Goal: Task Accomplishment & Management: Complete application form

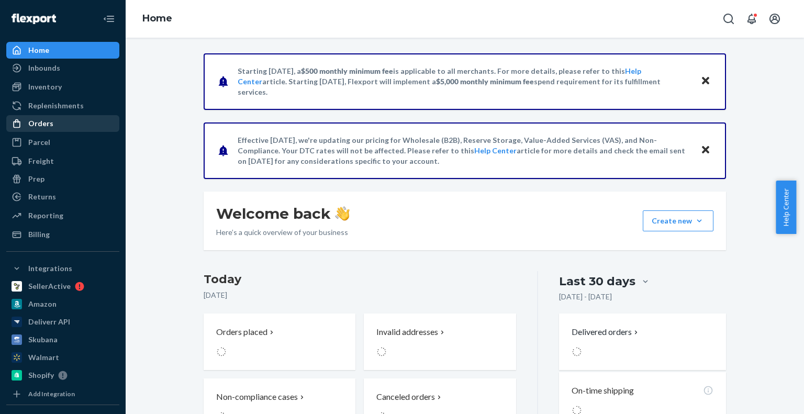
click at [30, 120] on div "Orders" at bounding box center [40, 123] width 25 height 10
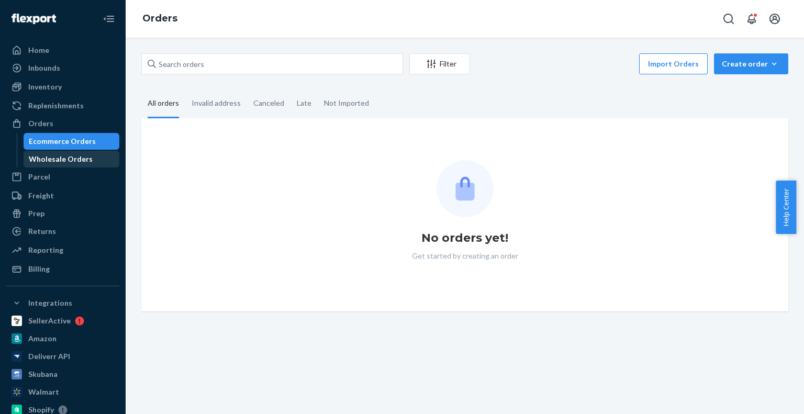
click at [48, 156] on div "Wholesale Orders" at bounding box center [61, 159] width 64 height 10
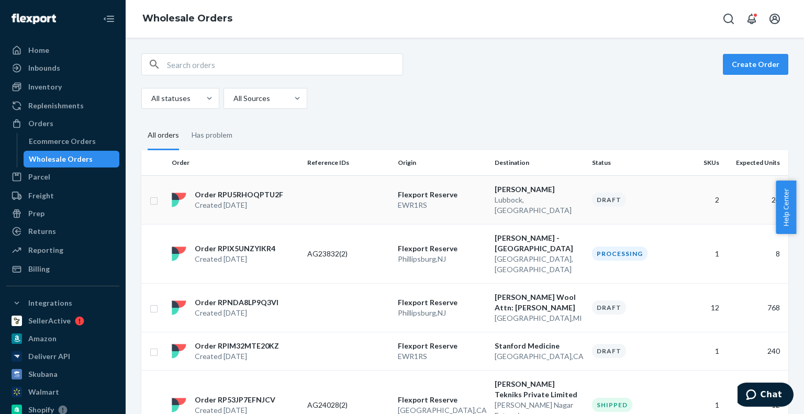
click at [384, 190] on td at bounding box center [348, 199] width 91 height 49
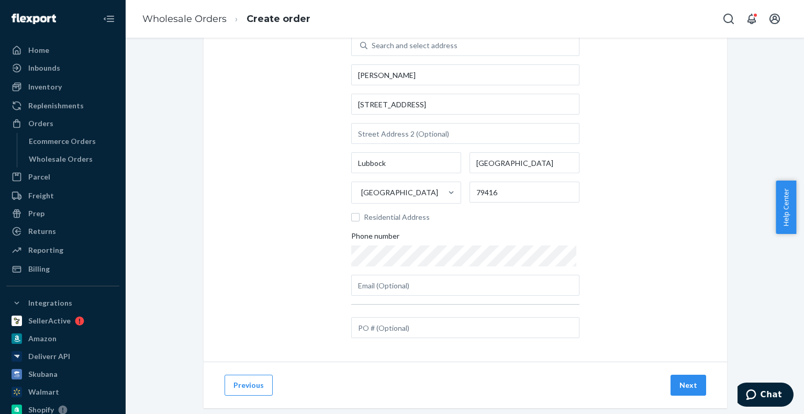
scroll to position [88, 0]
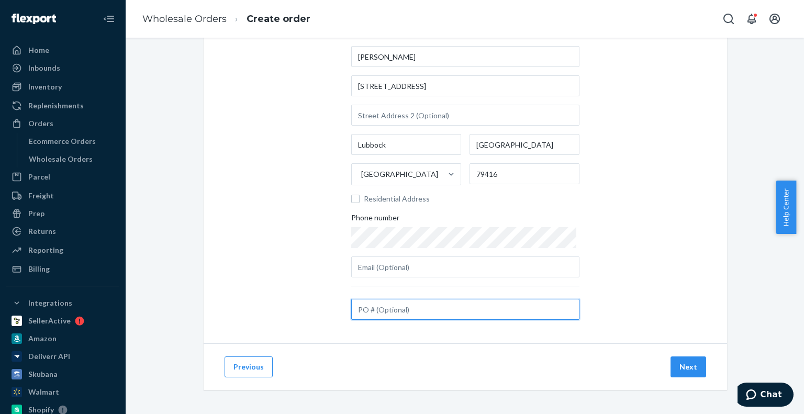
click at [390, 312] on input "text" at bounding box center [465, 309] width 228 height 21
paste input "AG24078"
type input "AG24078"
click at [687, 369] on button "Next" at bounding box center [688, 366] width 36 height 21
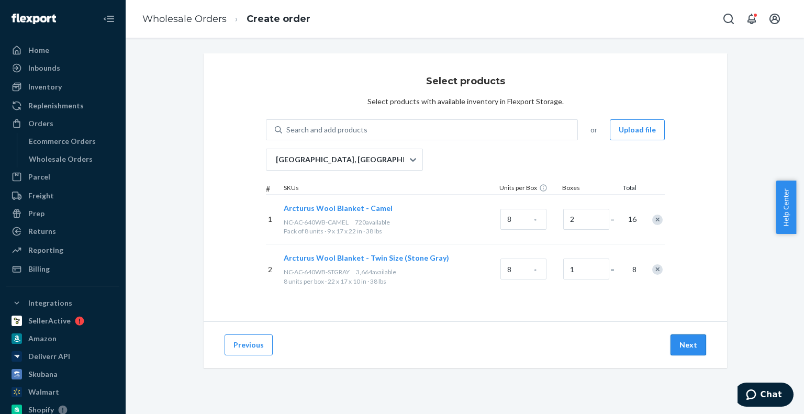
click at [683, 345] on button "Next" at bounding box center [688, 344] width 36 height 21
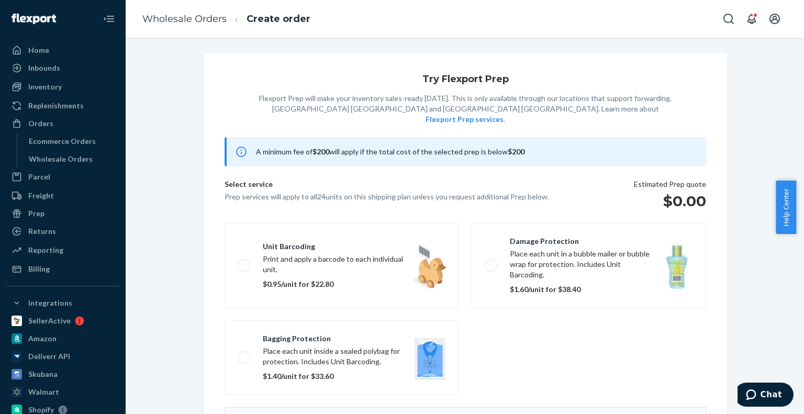
scroll to position [127, 0]
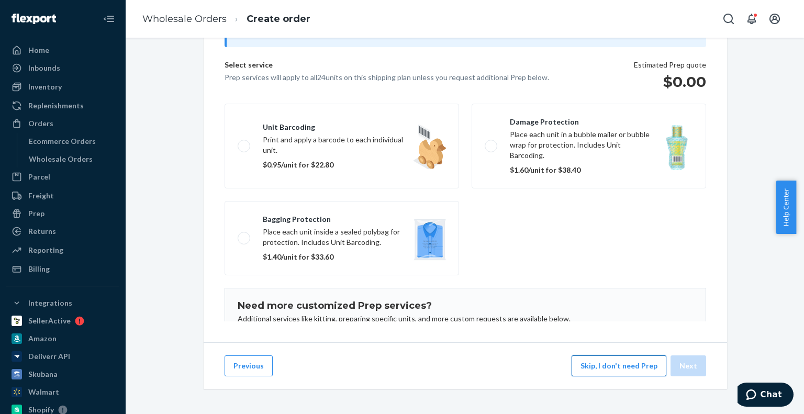
click at [597, 365] on button "Skip, I don't need Prep" at bounding box center [619, 365] width 95 height 21
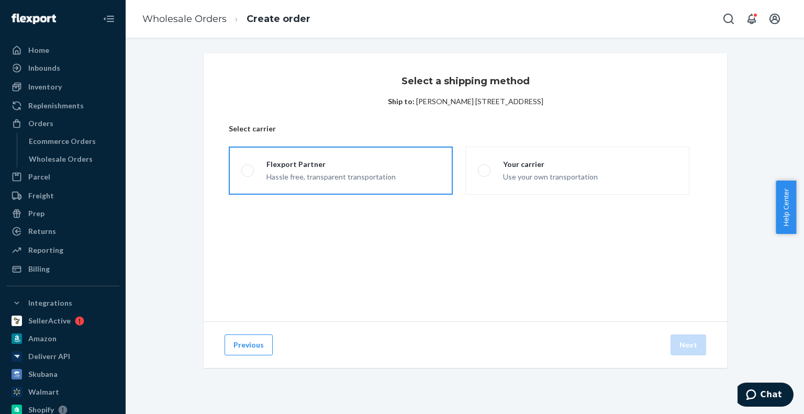
click at [372, 173] on div "Hassle free, transparent transportation" at bounding box center [330, 176] width 129 height 13
click at [248, 173] on input "Flexport Partner Hassle free, transparent transportation" at bounding box center [244, 170] width 7 height 7
radio input "true"
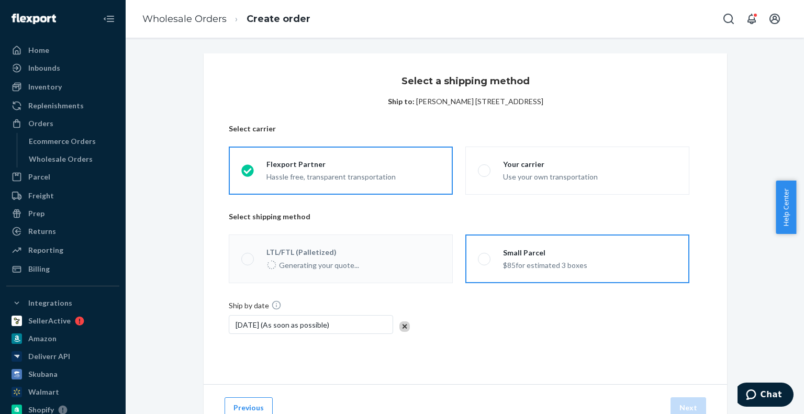
click at [496, 262] on div "Small Parcel $85 for estimated 3 boxes" at bounding box center [538, 259] width 97 height 23
click at [485, 262] on input "Small Parcel $85 for estimated 3 boxes" at bounding box center [481, 258] width 7 height 7
radio input "true"
click at [689, 399] on button "Next" at bounding box center [688, 407] width 36 height 21
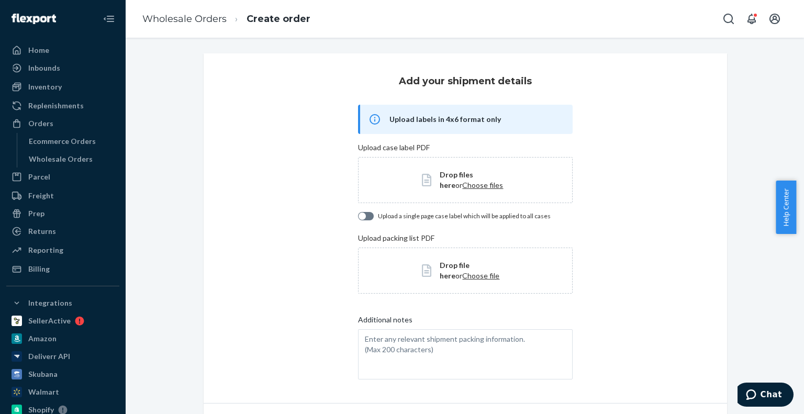
drag, startPoint x: 799, startPoint y: 214, endPoint x: 801, endPoint y: 324, distance: 110.4
click at [801, 324] on body "Home Inbounds Shipping Plans Problems Inventory Products Replenishments Orders …" at bounding box center [402, 212] width 804 height 425
click at [747, 298] on div "Add your shipment details Upload labels in 4x6 format only Upload case label PD…" at bounding box center [464, 263] width 663 height 421
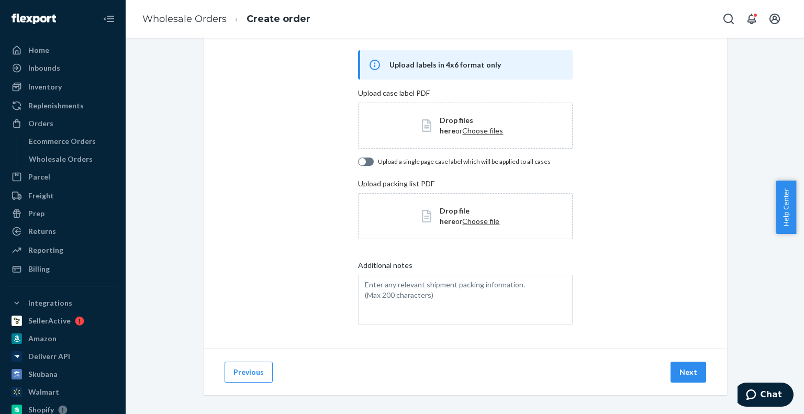
scroll to position [61, 0]
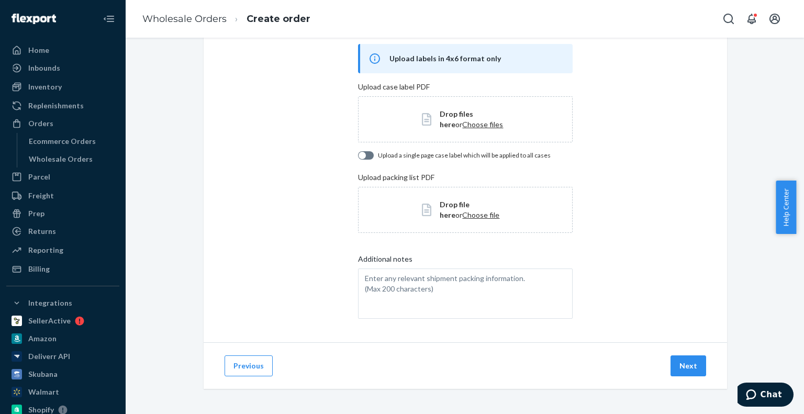
click at [624, 322] on div "Add your shipment details Upload labels in 4x6 format only Upload case label PD…" at bounding box center [465, 168] width 523 height 350
click at [691, 310] on div "Add your shipment details Upload labels in 4x6 format only Upload case label PD…" at bounding box center [465, 168] width 523 height 350
click at [689, 371] on button "Next" at bounding box center [688, 365] width 36 height 21
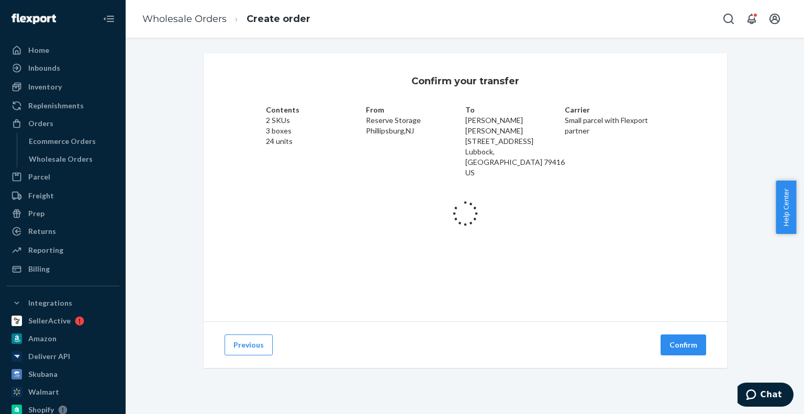
scroll to position [0, 0]
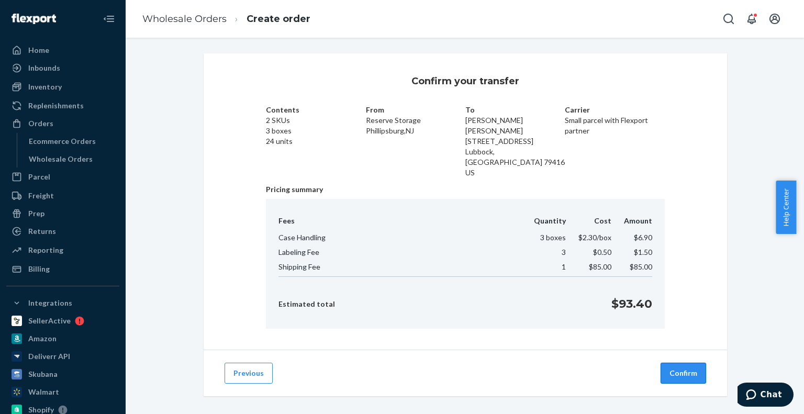
click at [685, 369] on button "Confirm" at bounding box center [683, 373] width 46 height 21
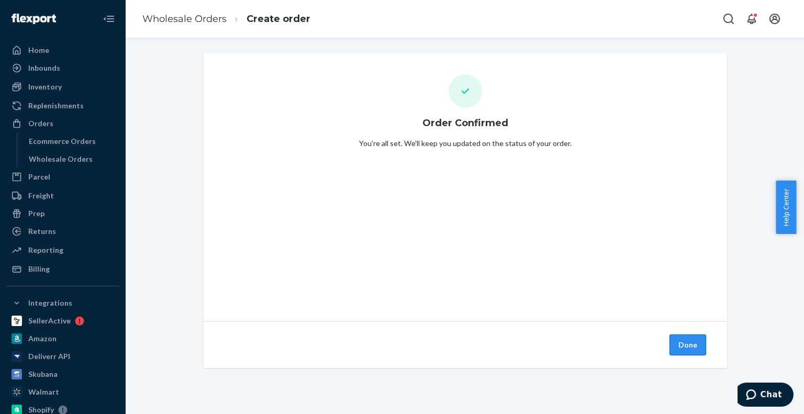
click at [682, 345] on button "Done" at bounding box center [687, 344] width 37 height 21
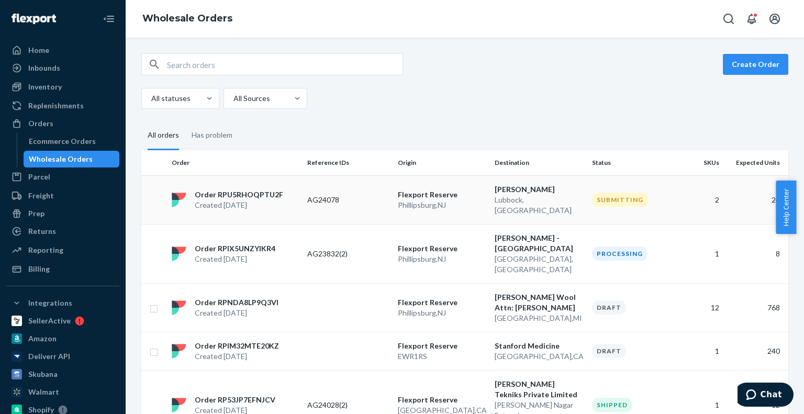
click at [344, 195] on p "AG24078" at bounding box center [348, 200] width 82 height 10
